Goal: Find specific page/section: Find specific page/section

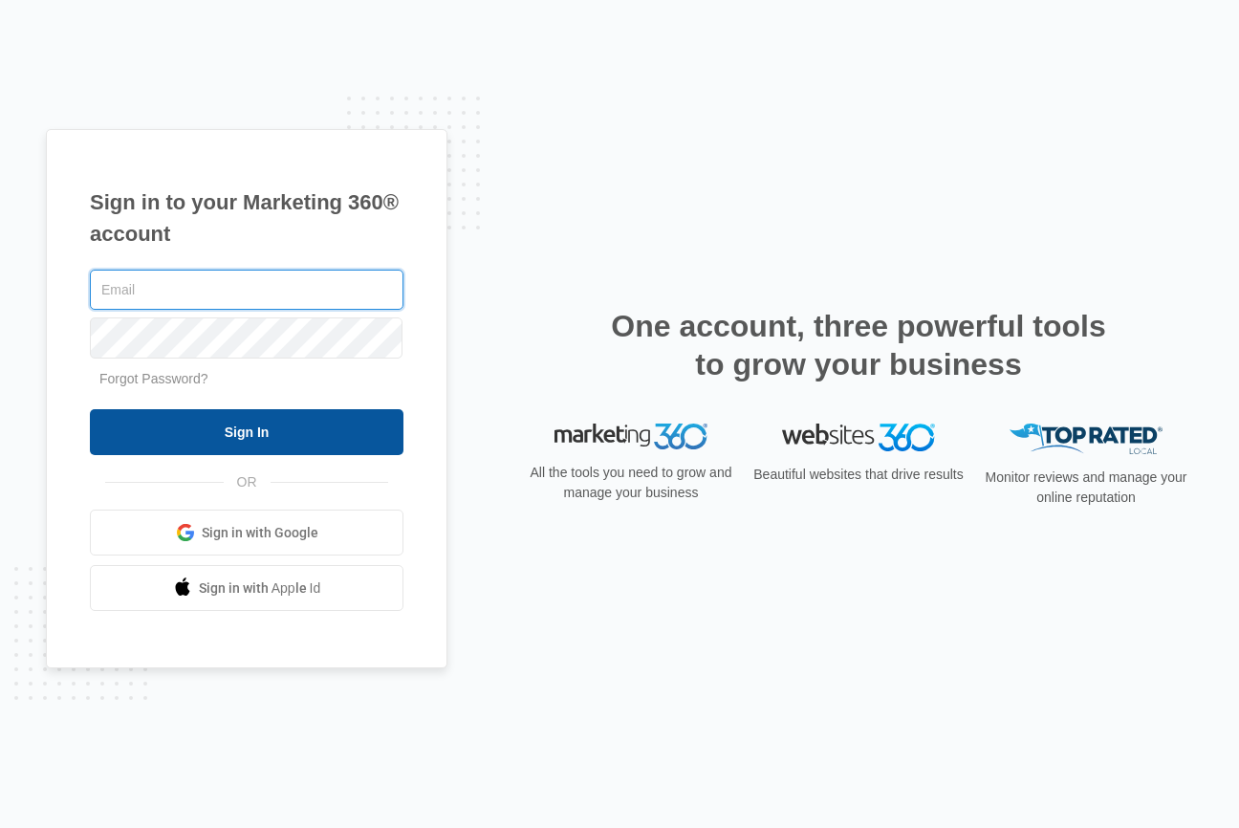
type input "[PERSON_NAME][EMAIL_ADDRESS][DOMAIN_NAME]"
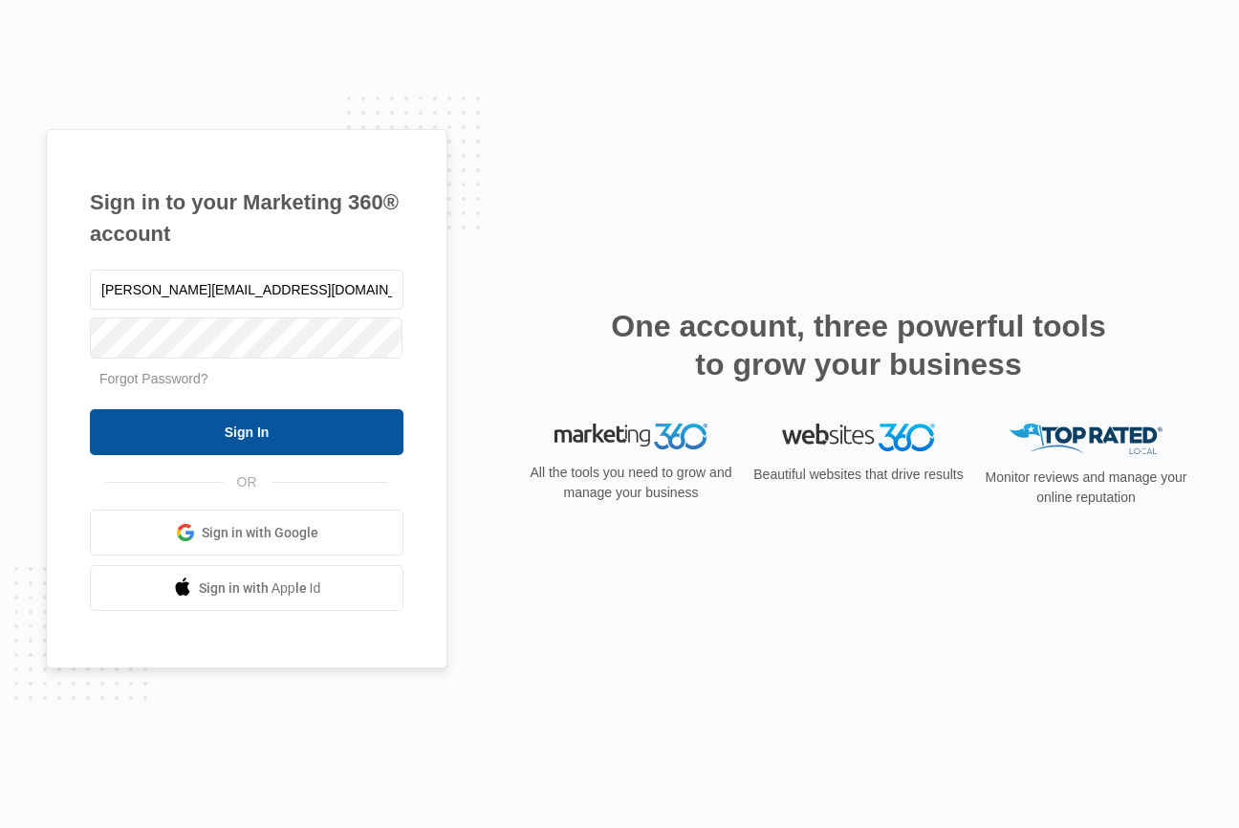
click at [280, 429] on input "Sign In" at bounding box center [247, 432] width 314 height 46
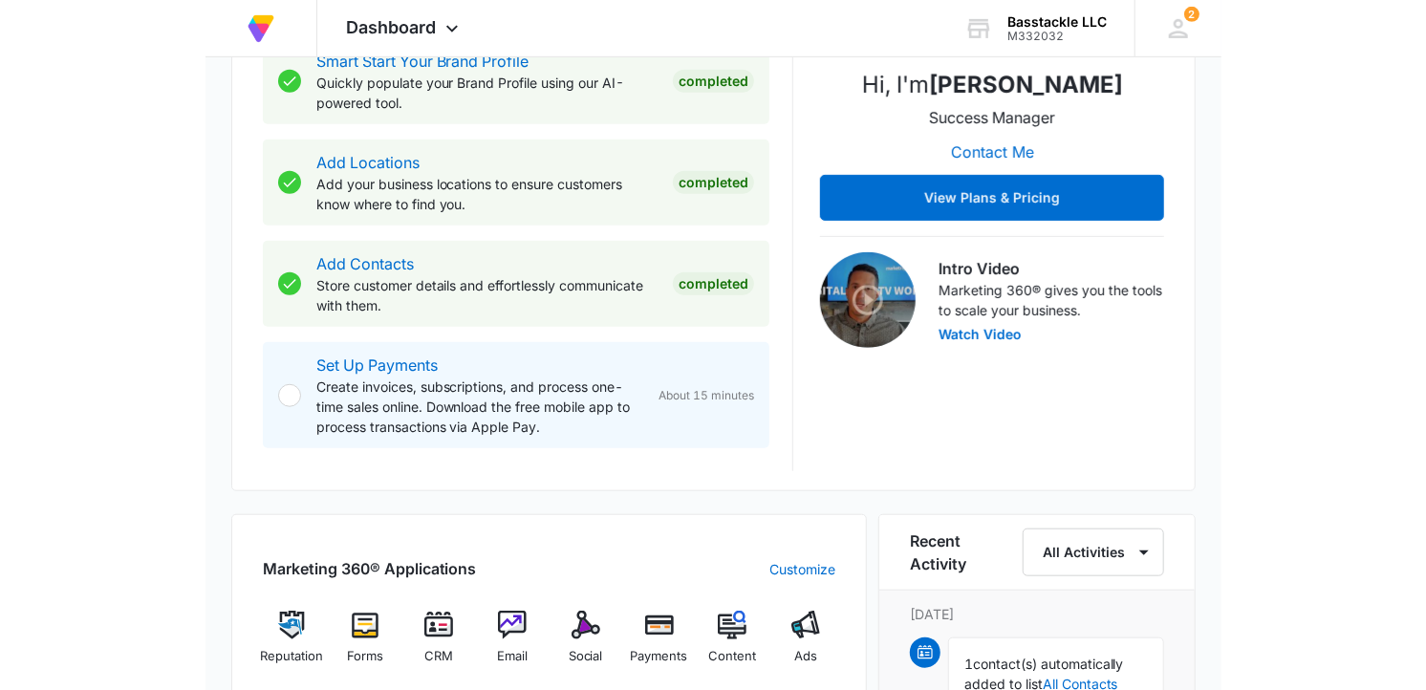
scroll to position [404, 0]
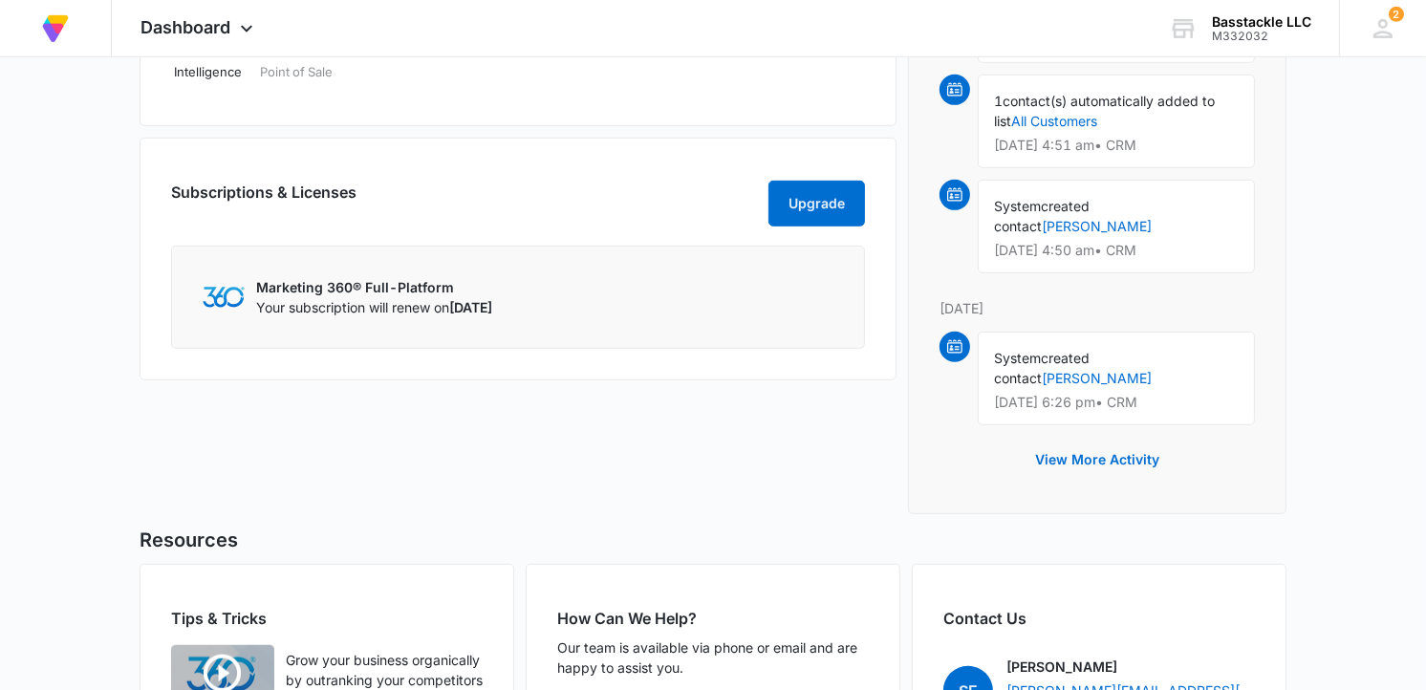
scroll to position [738, 0]
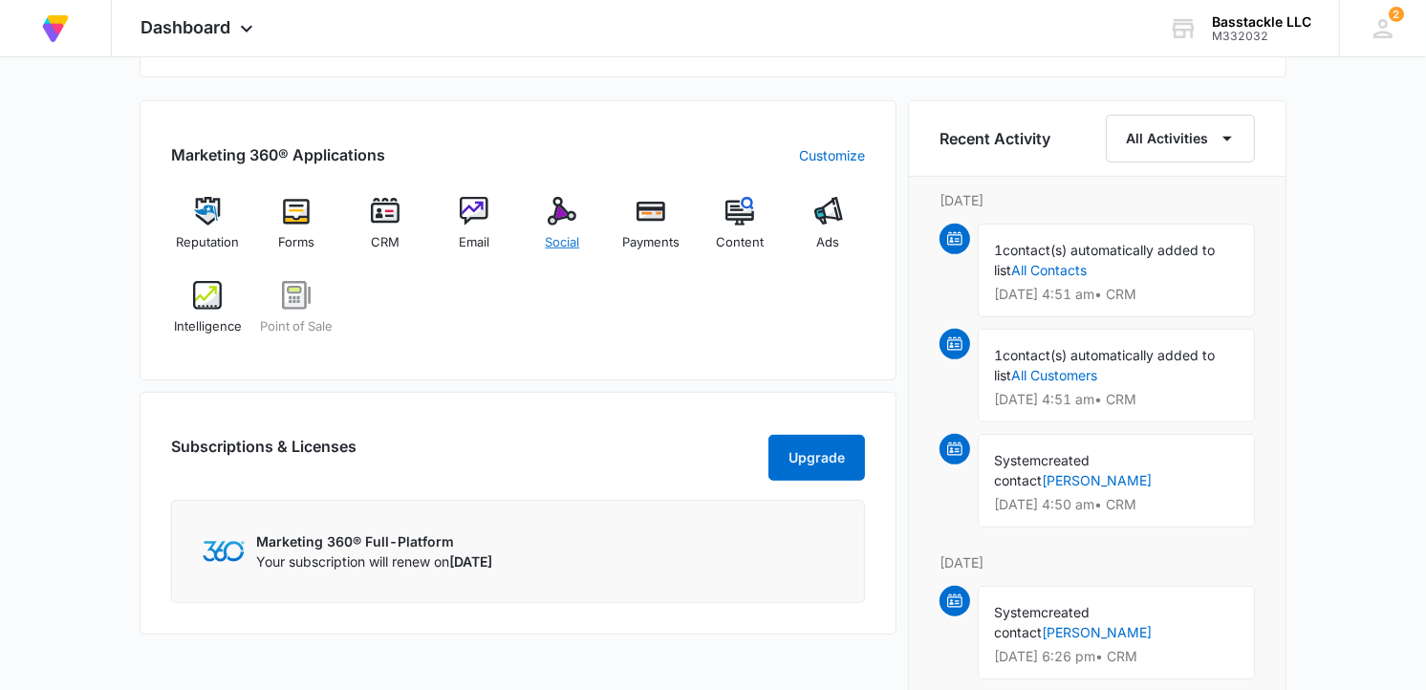
click at [564, 232] on div "Social" at bounding box center [563, 231] width 74 height 69
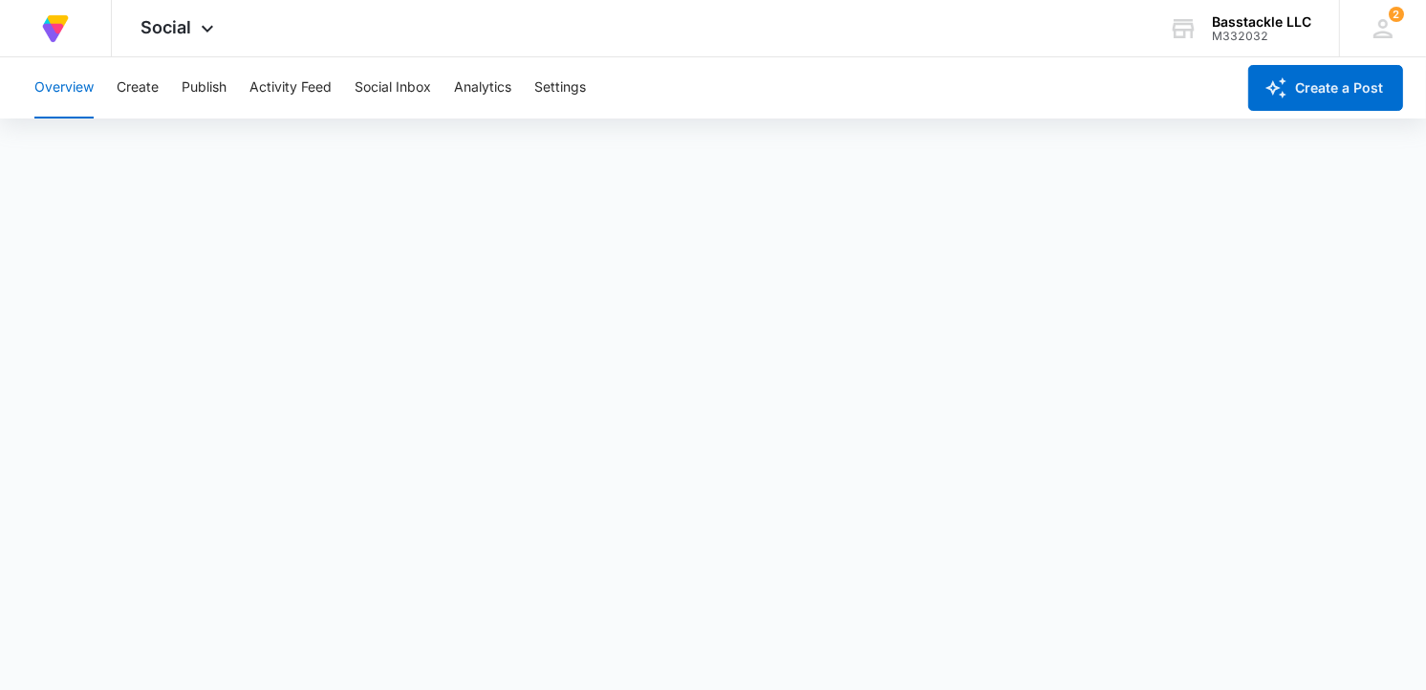
scroll to position [6, 0]
click at [491, 88] on button "Analytics" at bounding box center [482, 87] width 57 height 61
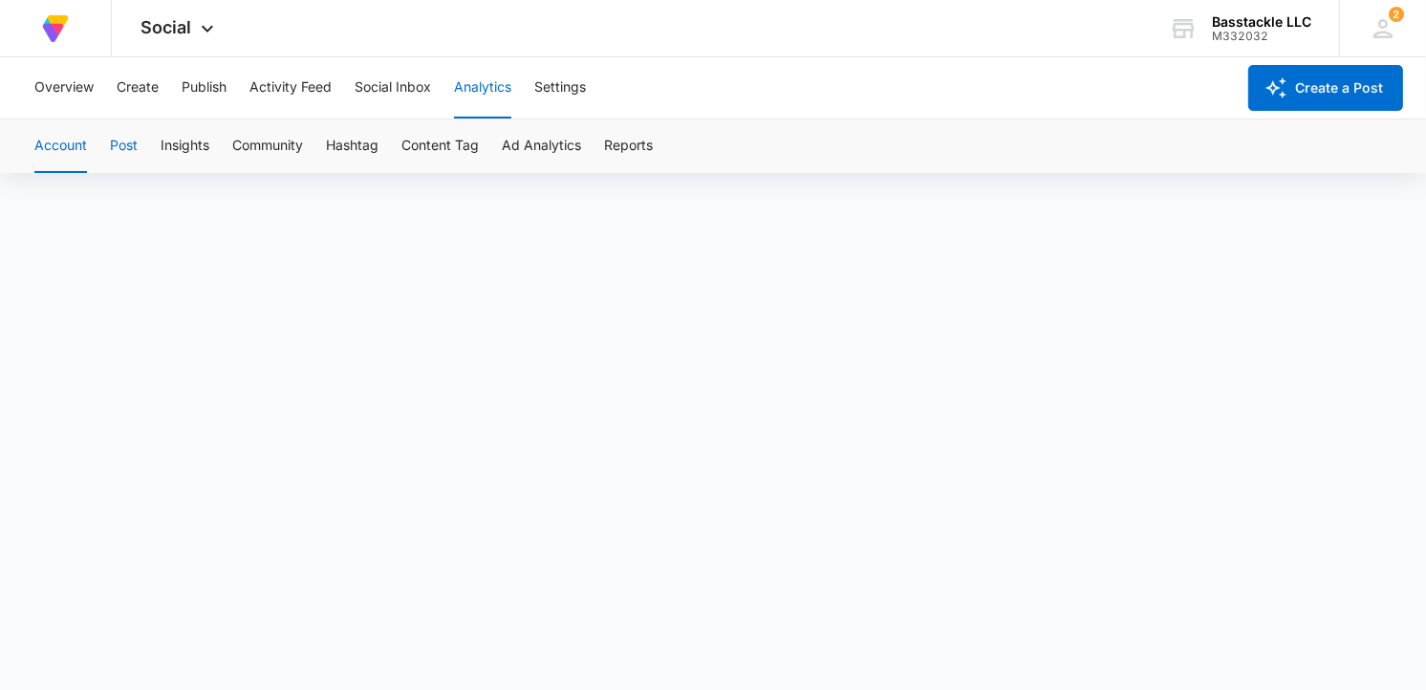
click at [137, 145] on button "Post" at bounding box center [124, 146] width 28 height 54
click at [199, 141] on button "Insights" at bounding box center [185, 146] width 49 height 54
click at [467, 145] on button "Content Tag" at bounding box center [440, 146] width 77 height 54
click at [64, 93] on button "Overview" at bounding box center [63, 87] width 59 height 61
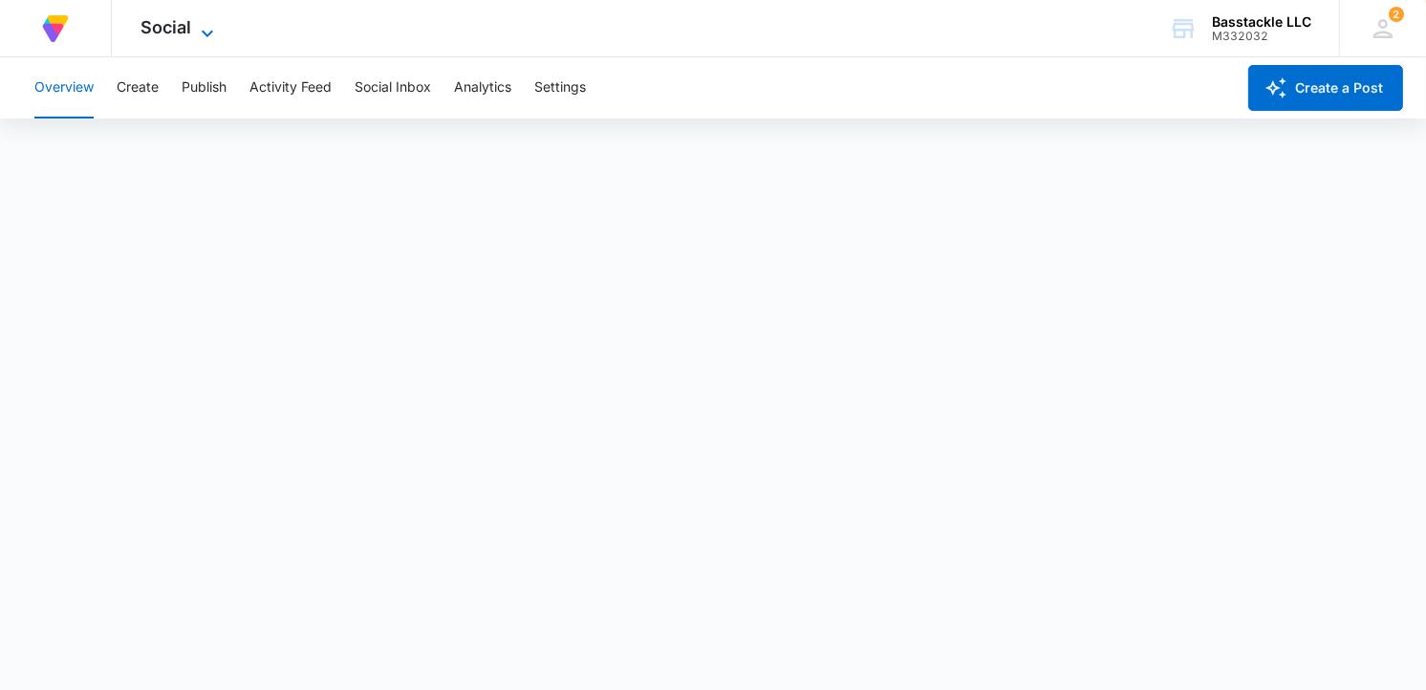
click at [163, 27] on span "Social" at bounding box center [166, 27] width 51 height 20
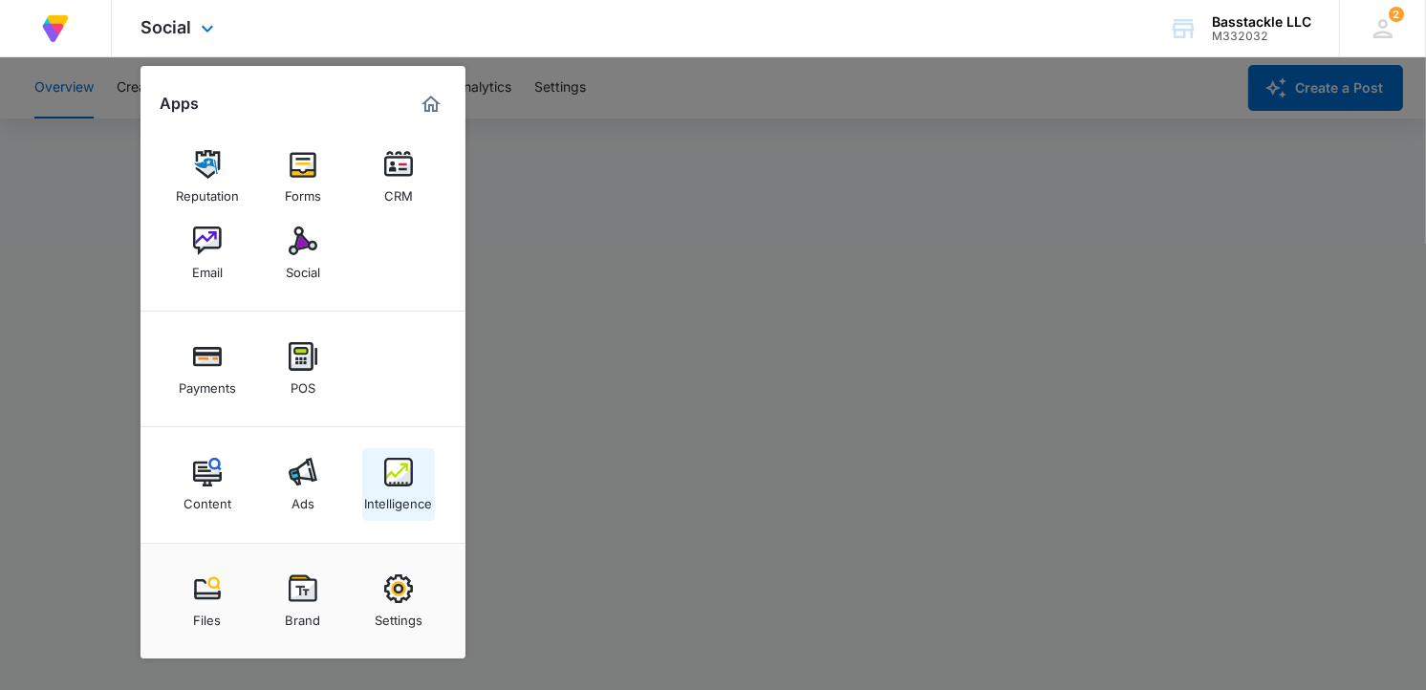
click at [403, 471] on img at bounding box center [398, 472] width 29 height 29
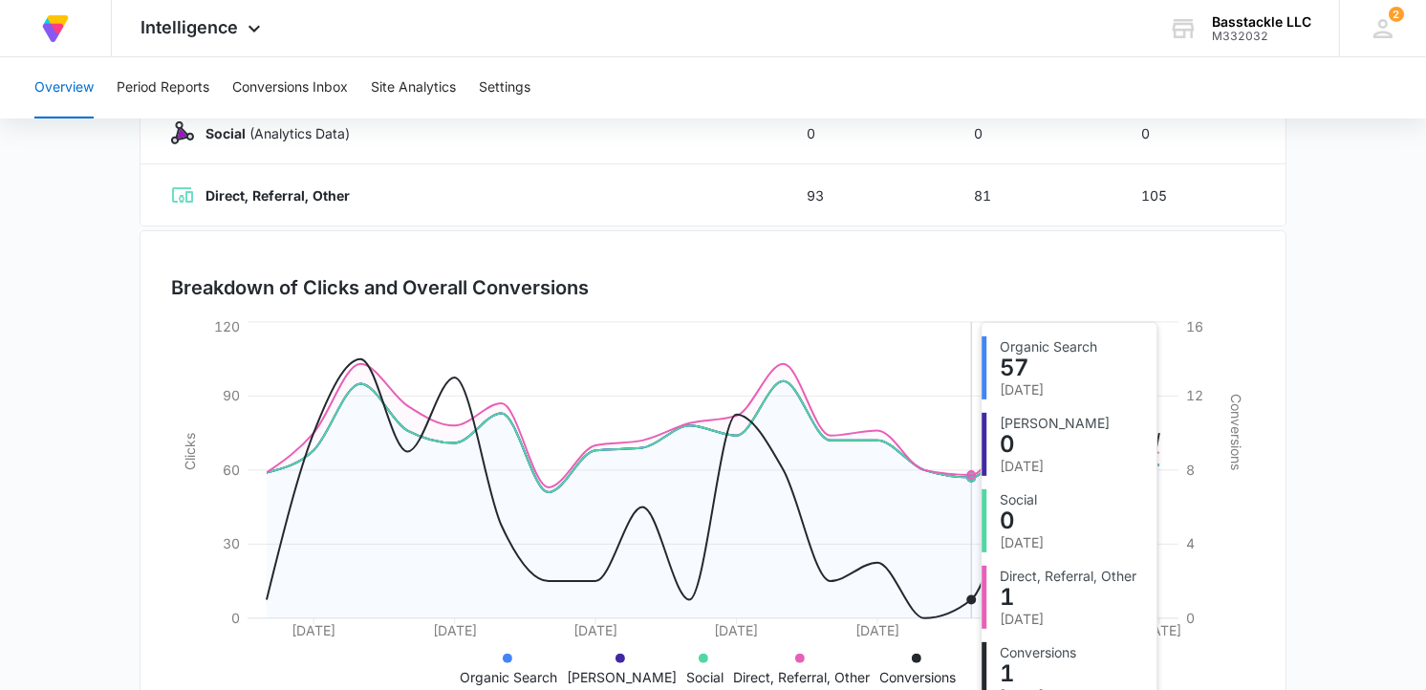
scroll to position [493, 0]
